Goal: Find specific page/section: Find specific page/section

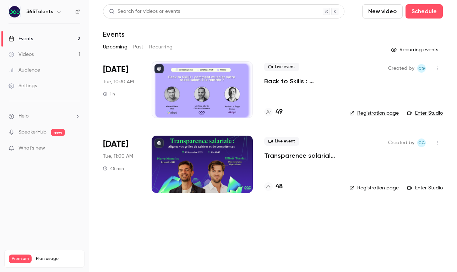
click at [51, 149] on p "What's new" at bounding box center [39, 147] width 60 height 7
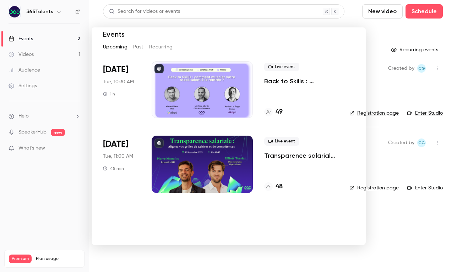
click at [275, 22] on div at bounding box center [228, 136] width 457 height 272
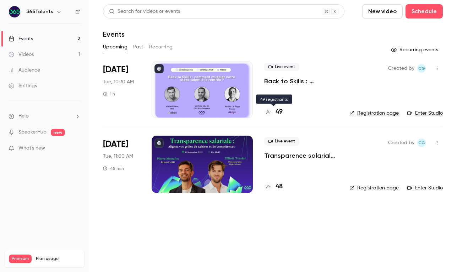
click at [278, 114] on h4 "49" at bounding box center [279, 112] width 7 height 10
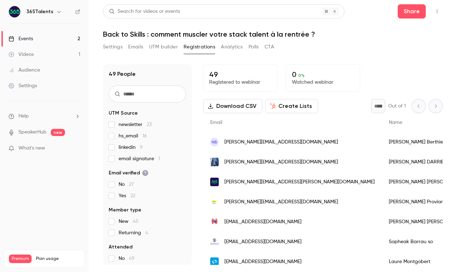
click at [45, 39] on link "Events 2" at bounding box center [44, 39] width 89 height 16
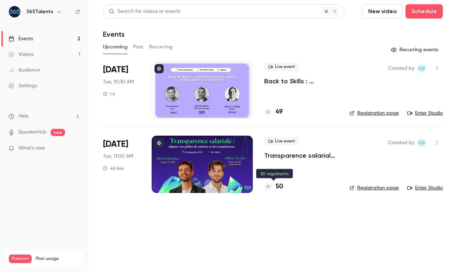
click at [279, 186] on h4 "50" at bounding box center [279, 187] width 7 height 10
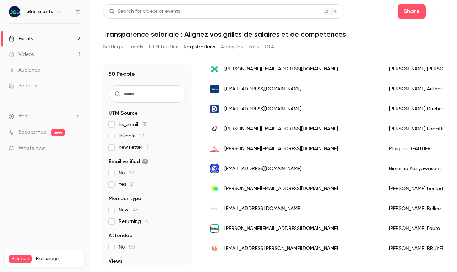
scroll to position [862, 0]
